Goal: Task Accomplishment & Management: Manage account settings

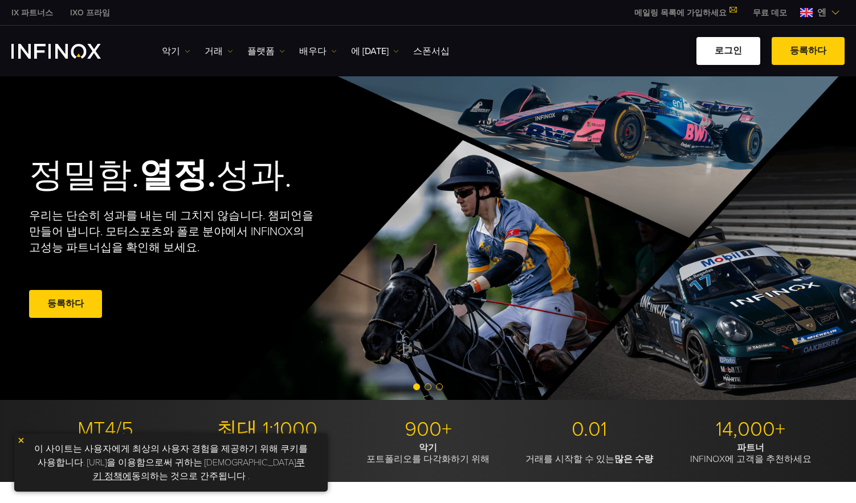
click at [736, 49] on font "로그인" at bounding box center [727, 50] width 27 height 11
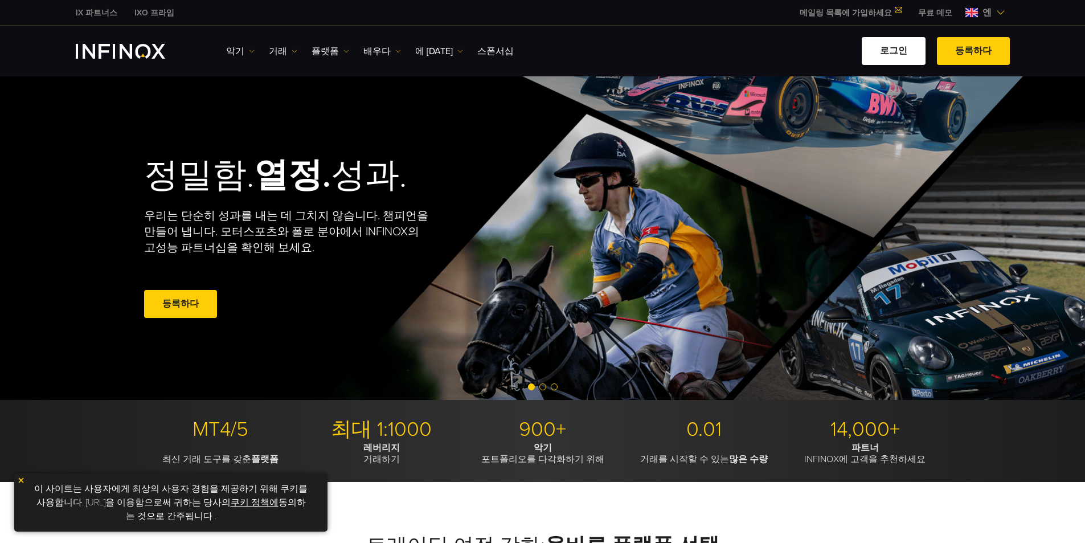
click at [900, 54] on font "로그인" at bounding box center [893, 50] width 27 height 11
